Goal: Information Seeking & Learning: Learn about a topic

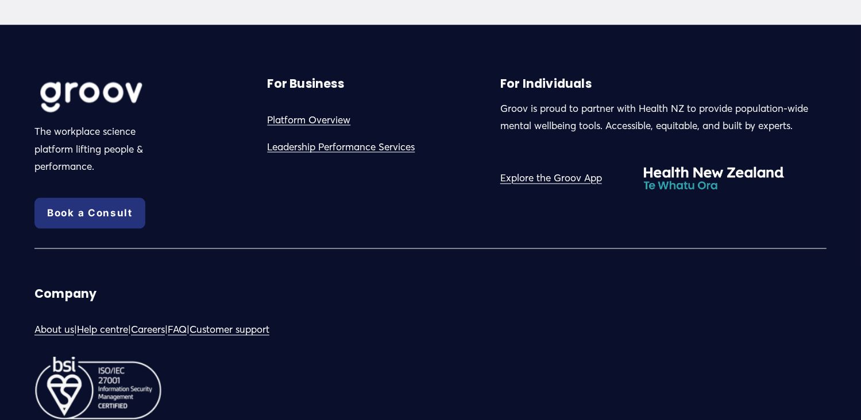
scroll to position [6323, 0]
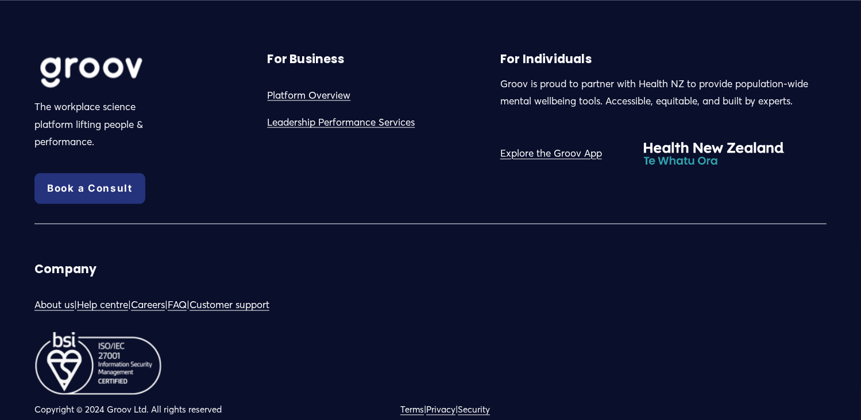
click at [67, 297] on link "About us" at bounding box center [54, 306] width 40 height 18
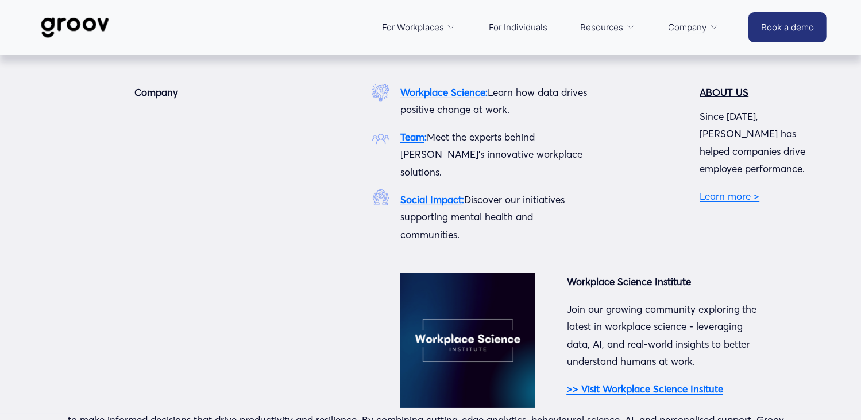
click at [742, 190] on link "Learn more >" at bounding box center [729, 196] width 60 height 12
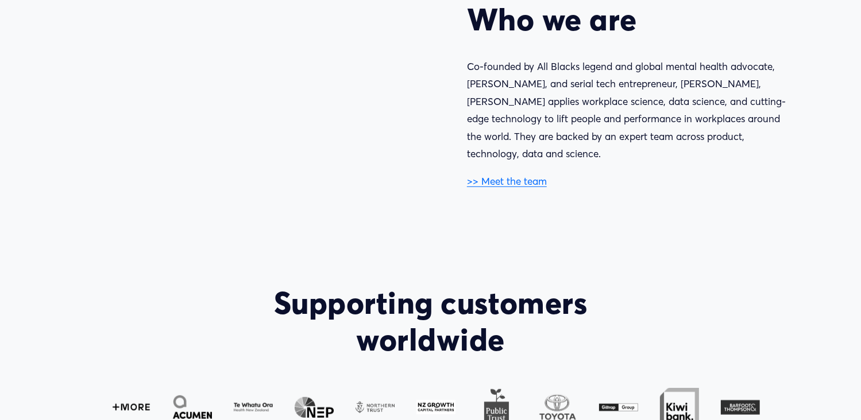
scroll to position [574, 0]
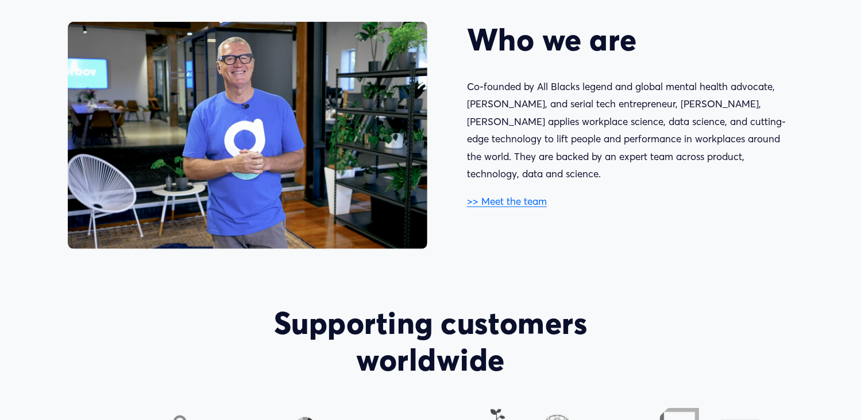
click at [513, 195] on link ">> Meet the team" at bounding box center [507, 201] width 80 height 12
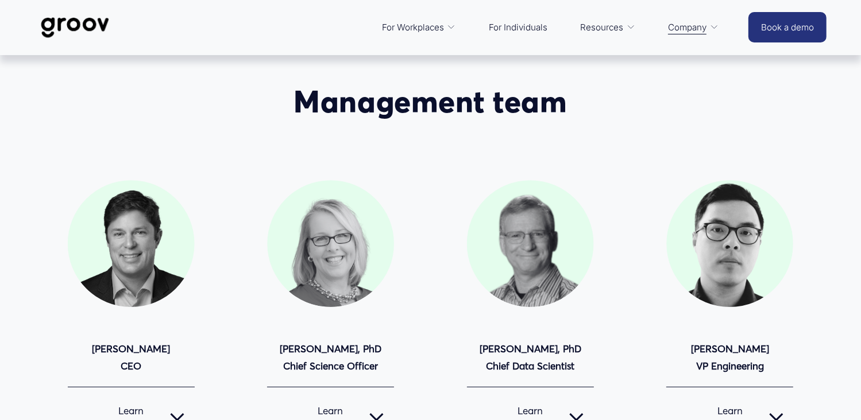
click at [97, 260] on div at bounding box center [131, 243] width 127 height 127
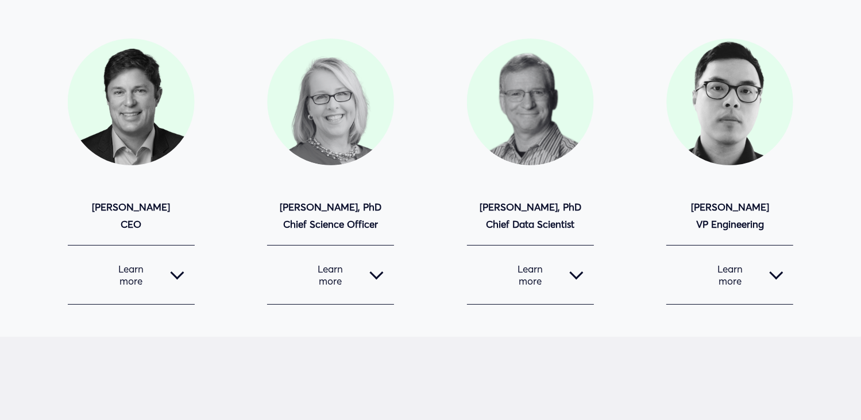
scroll to position [172, 0]
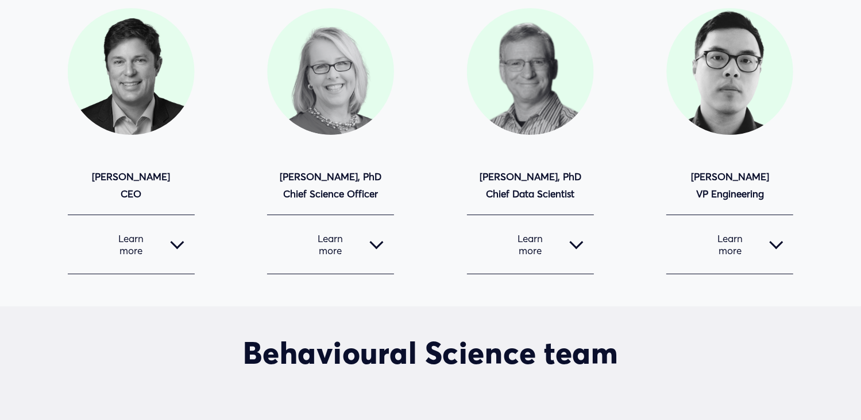
drag, startPoint x: 189, startPoint y: 247, endPoint x: 182, endPoint y: 249, distance: 7.1
click at [188, 247] on button "Learn more" at bounding box center [131, 244] width 127 height 59
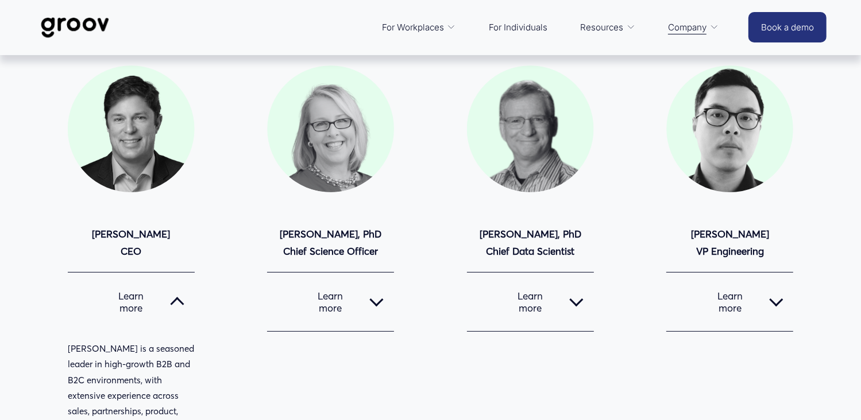
scroll to position [0, 0]
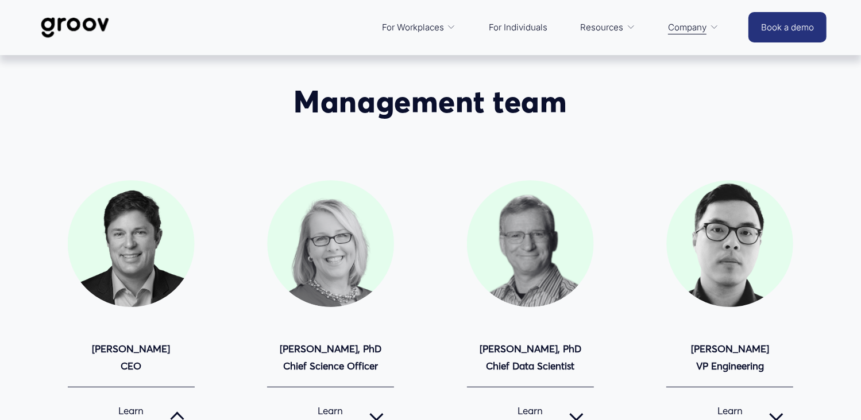
click at [765, 32] on link "Book a demo" at bounding box center [787, 27] width 78 height 30
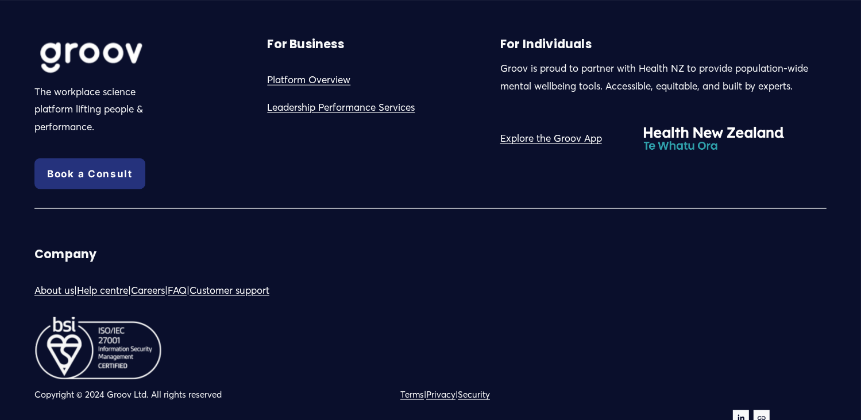
scroll to position [1193, 0]
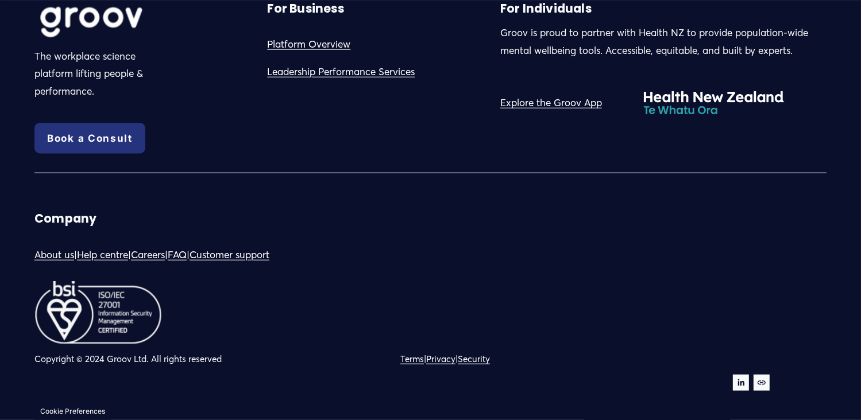
click at [104, 252] on link "Help centre" at bounding box center [102, 255] width 51 height 18
click at [269, 256] on link "Customer support" at bounding box center [229, 255] width 80 height 18
